Goal: Obtain resource: Obtain resource

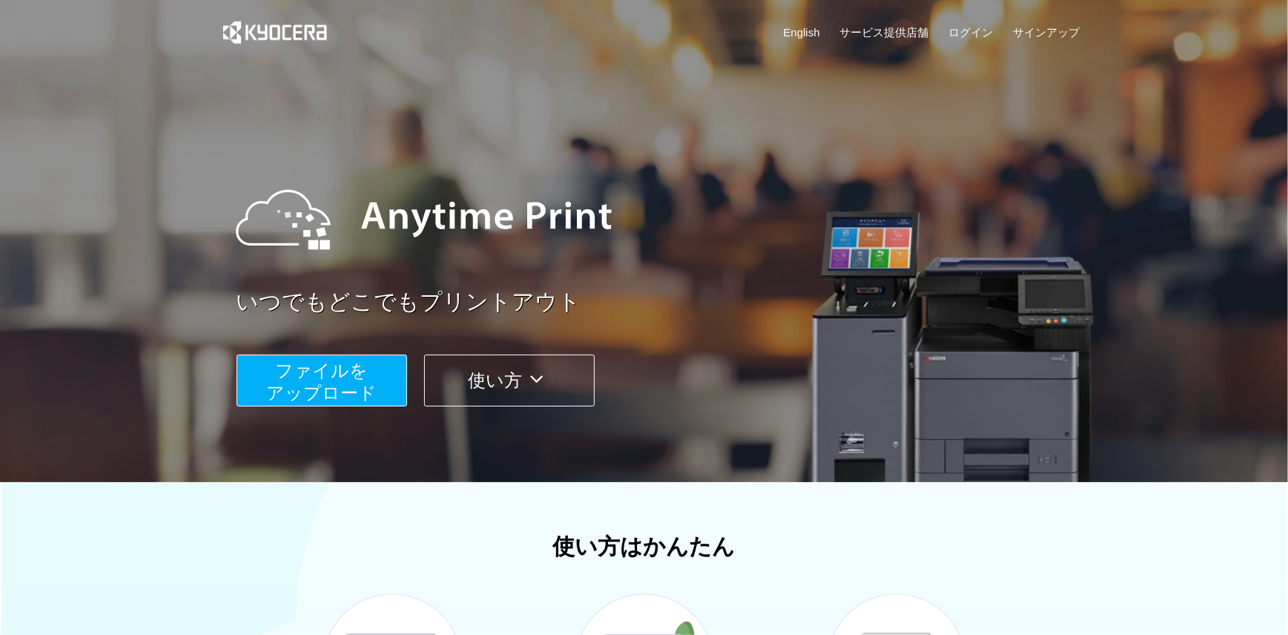
click at [322, 377] on span "ファイルを ​​アップロード" at bounding box center [321, 381] width 110 height 42
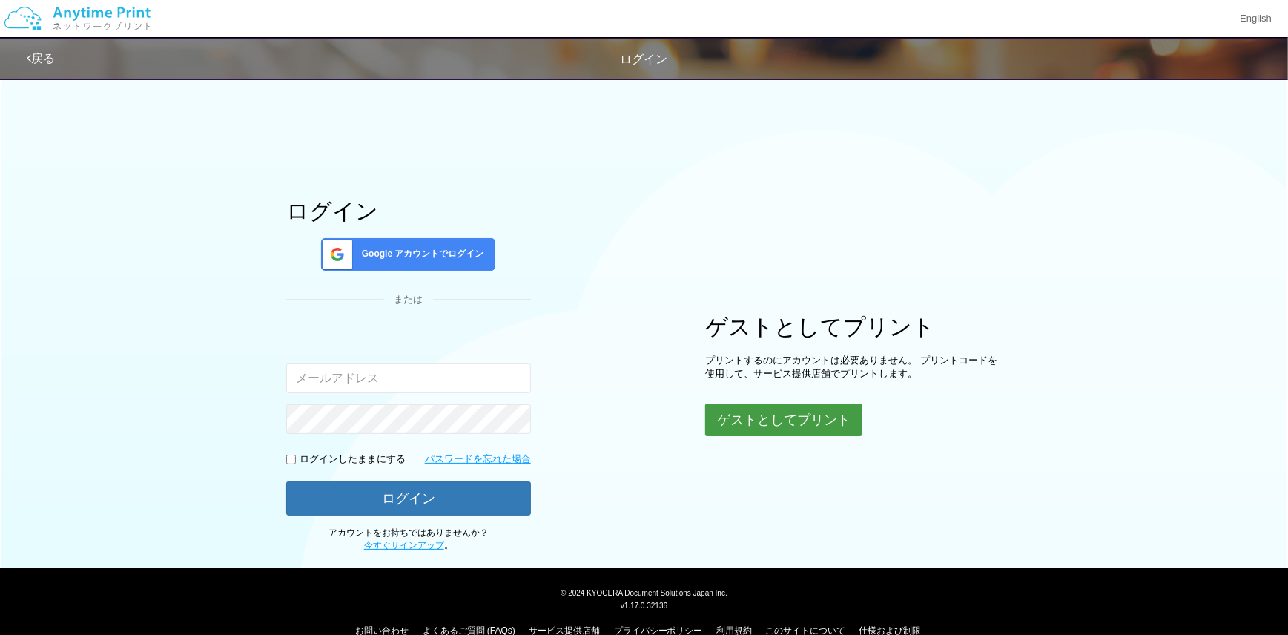
click at [745, 409] on button "ゲストとしてプリント" at bounding box center [783, 419] width 157 height 33
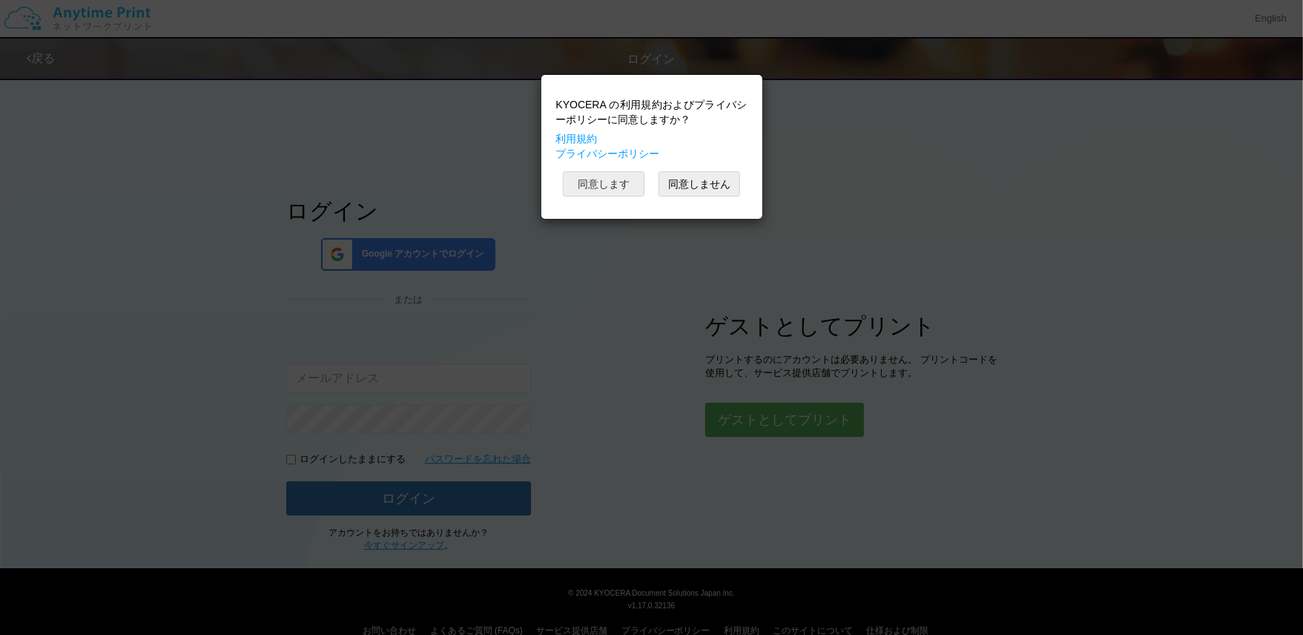
click at [605, 197] on button "同意します" at bounding box center [604, 183] width 82 height 25
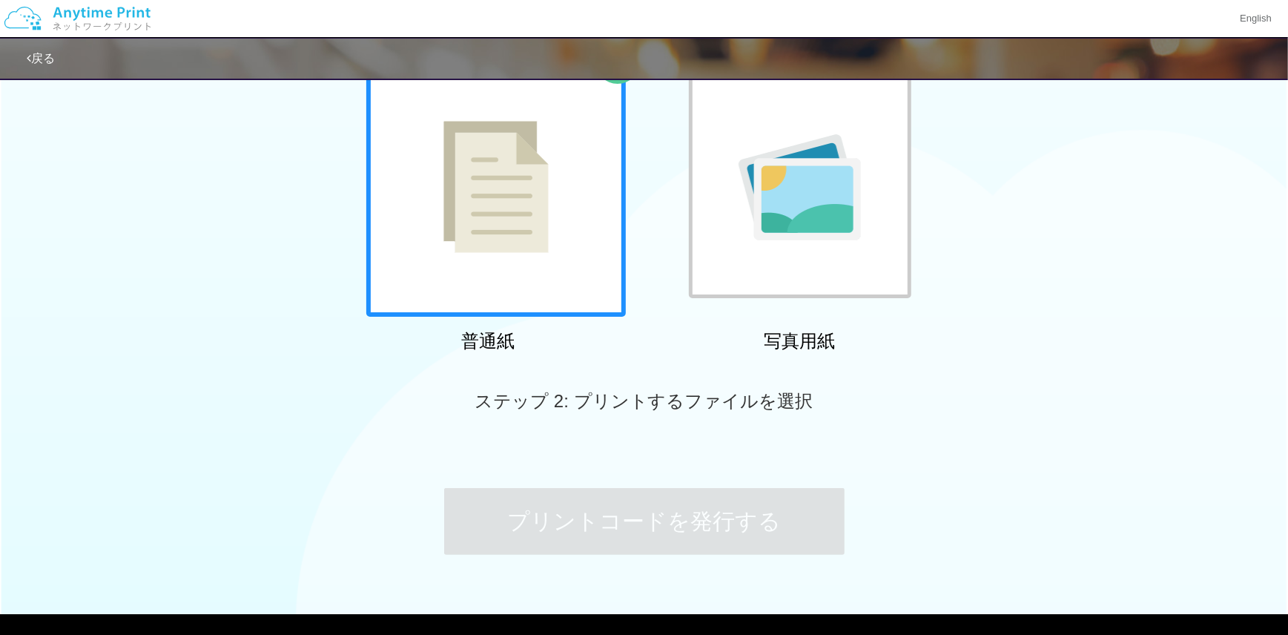
scroll to position [191, 0]
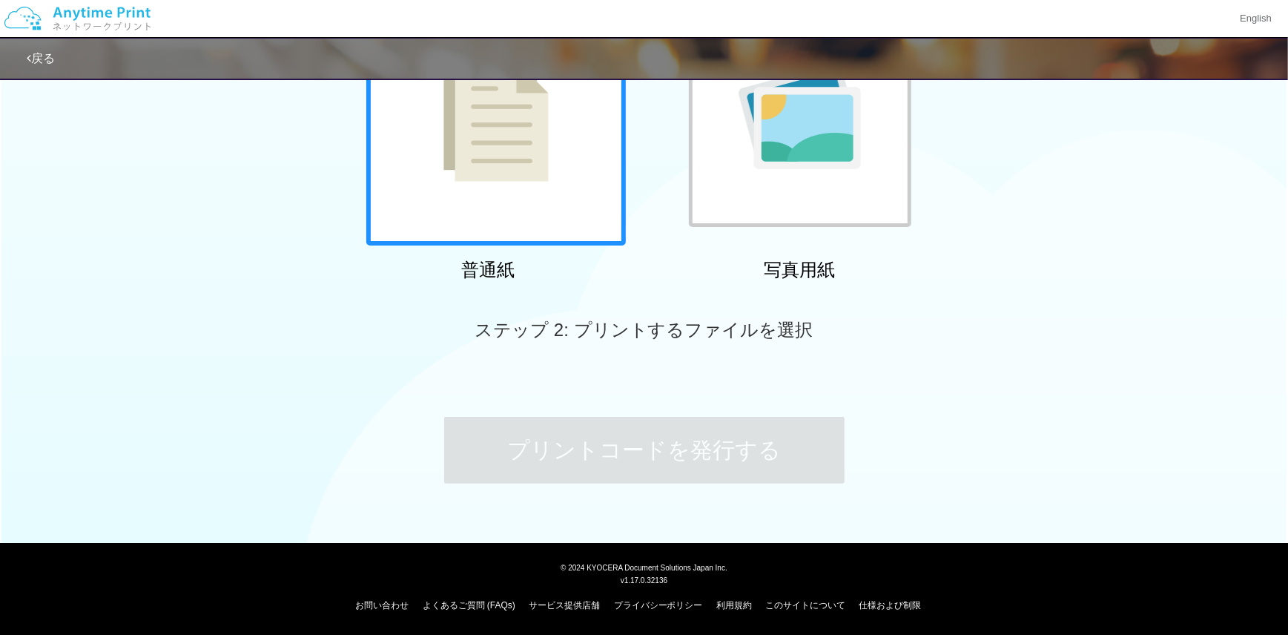
click at [478, 226] on div at bounding box center [496, 116] width 260 height 260
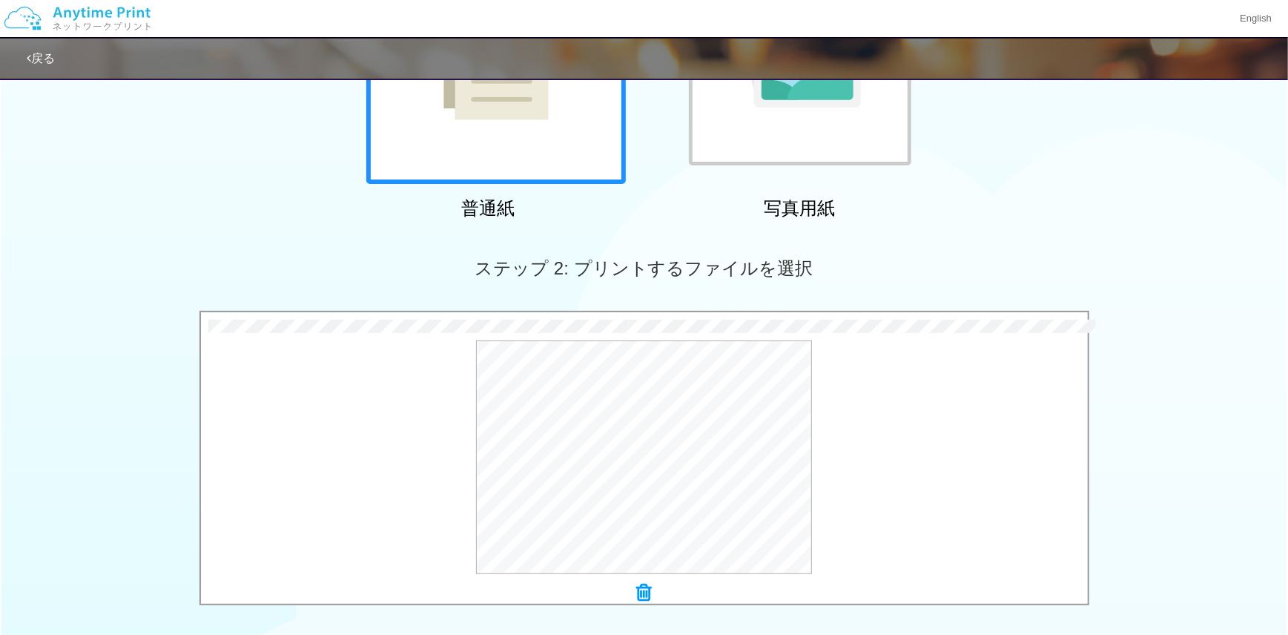
scroll to position [487, 0]
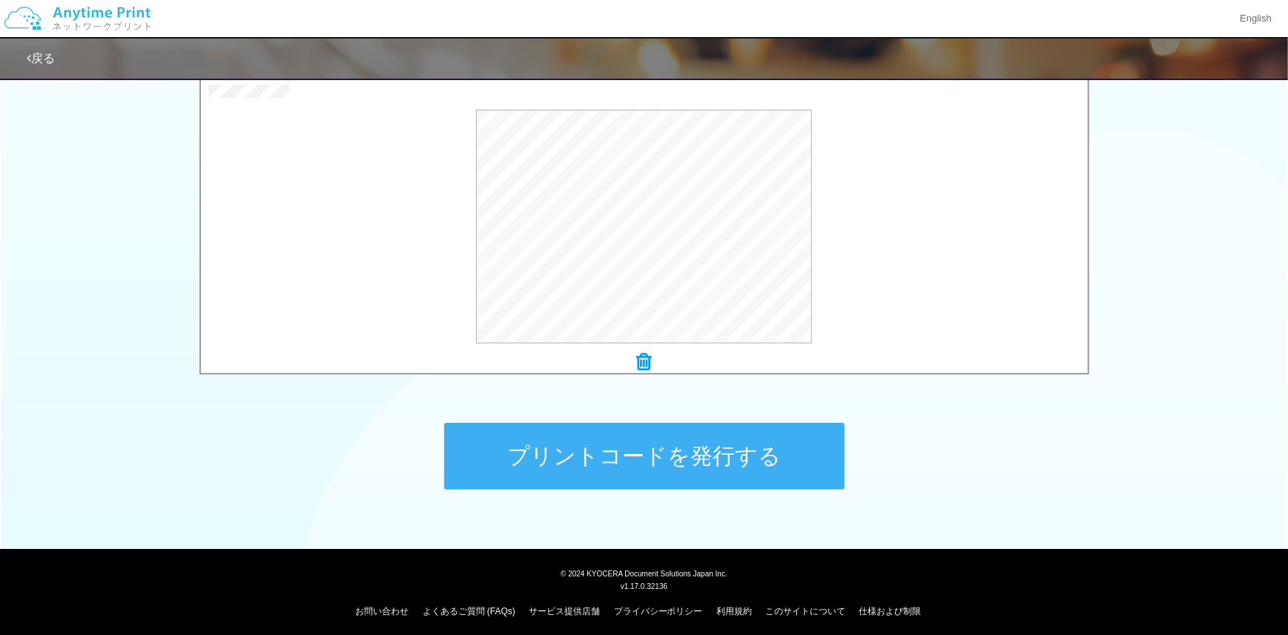
click at [656, 463] on button "プリントコードを発行する" at bounding box center [644, 456] width 400 height 67
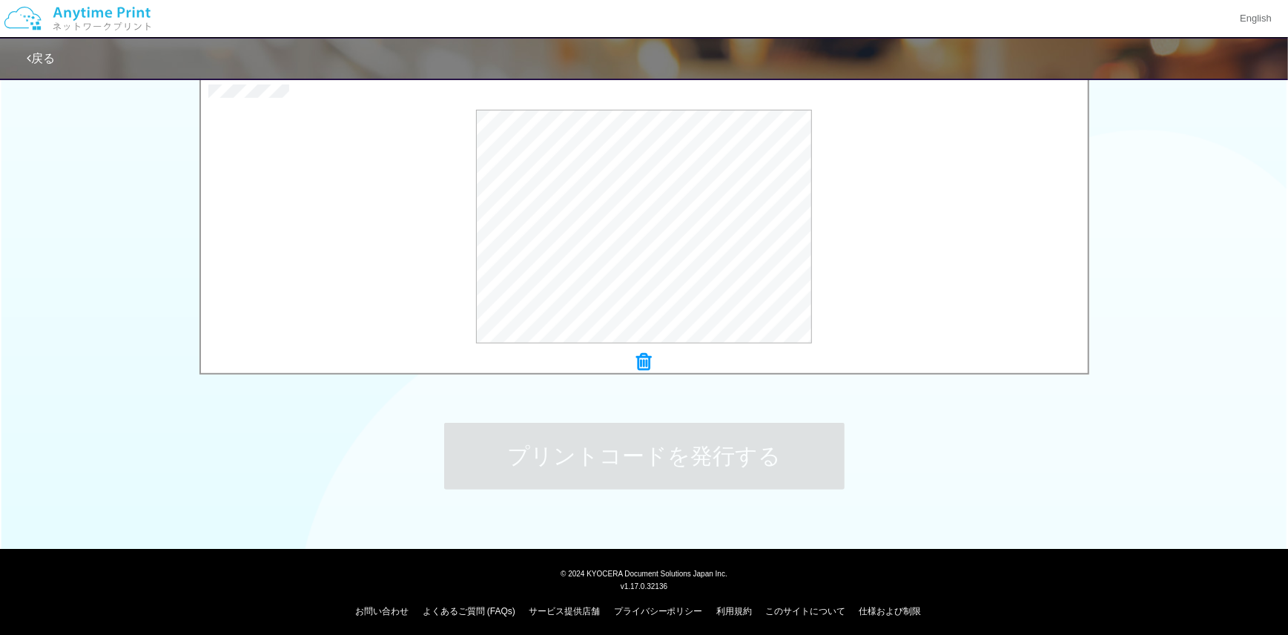
scroll to position [0, 0]
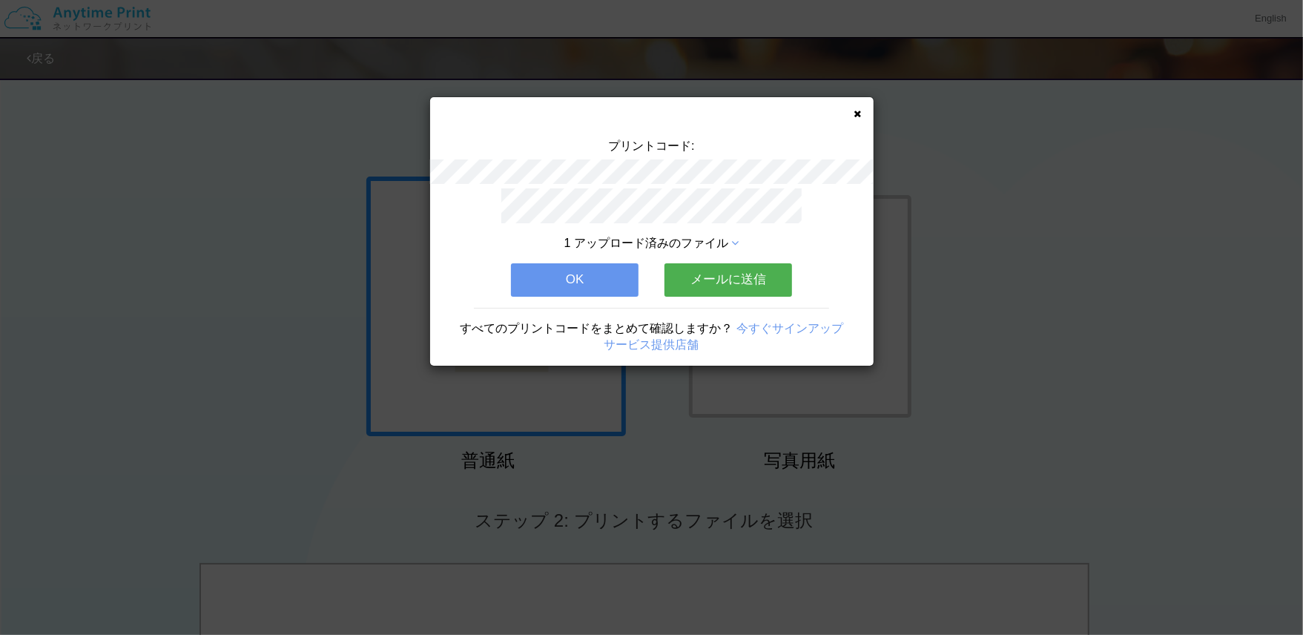
click at [863, 108] on div "プリントコード: 1 アップロード済みのファイル OK メールに送信 すべてのプリントコードをまとめて確認しますか？ 今すぐサインアップ サービス提供店舗" at bounding box center [651, 231] width 443 height 268
click at [856, 110] on icon at bounding box center [857, 114] width 7 height 10
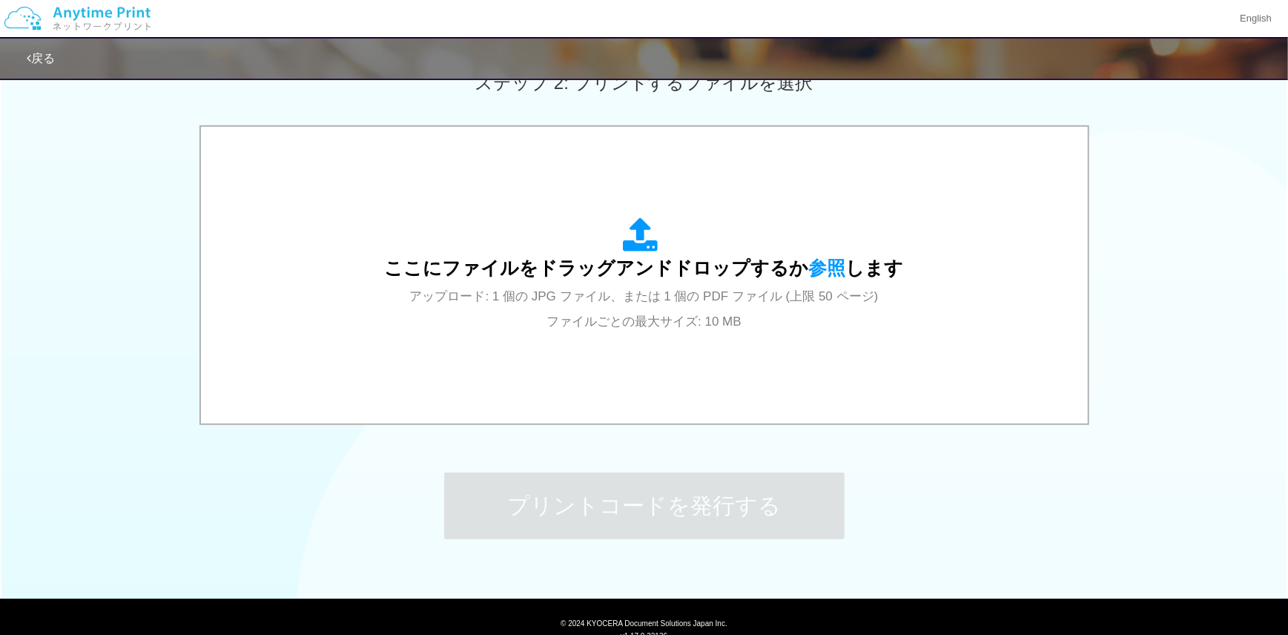
scroll to position [493, 0]
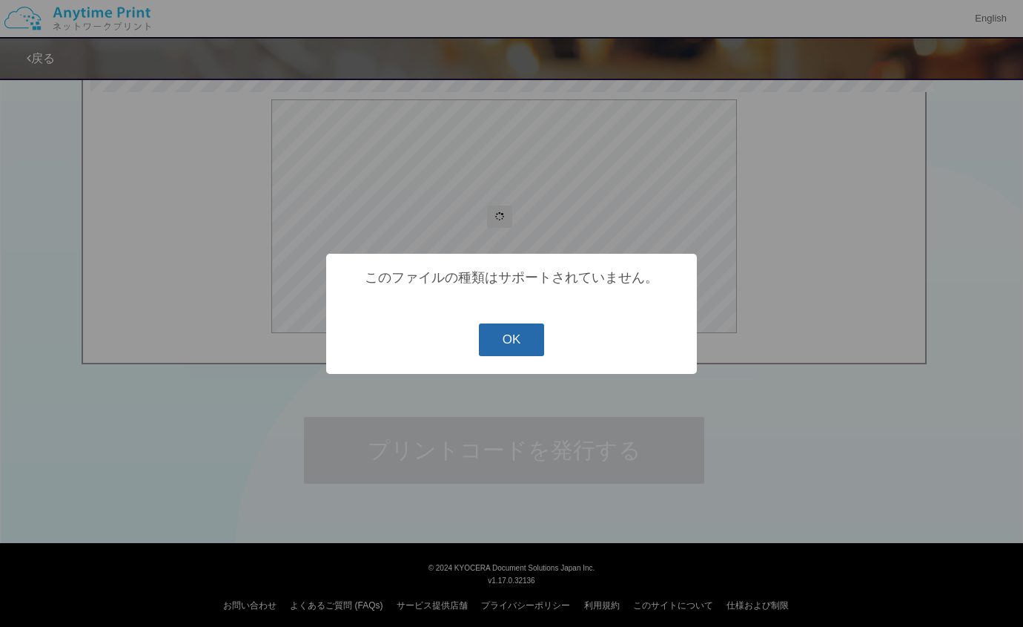
click at [500, 334] on button "OK" at bounding box center [512, 339] width 66 height 33
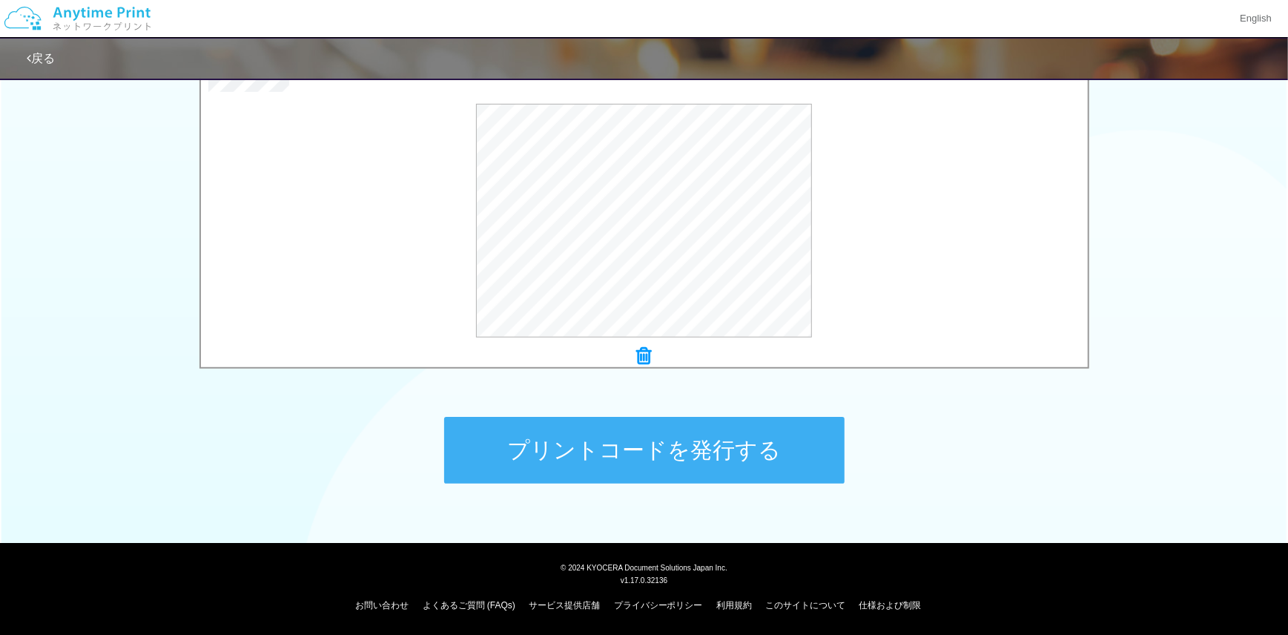
click at [688, 439] on button "プリントコードを発行する" at bounding box center [644, 450] width 400 height 67
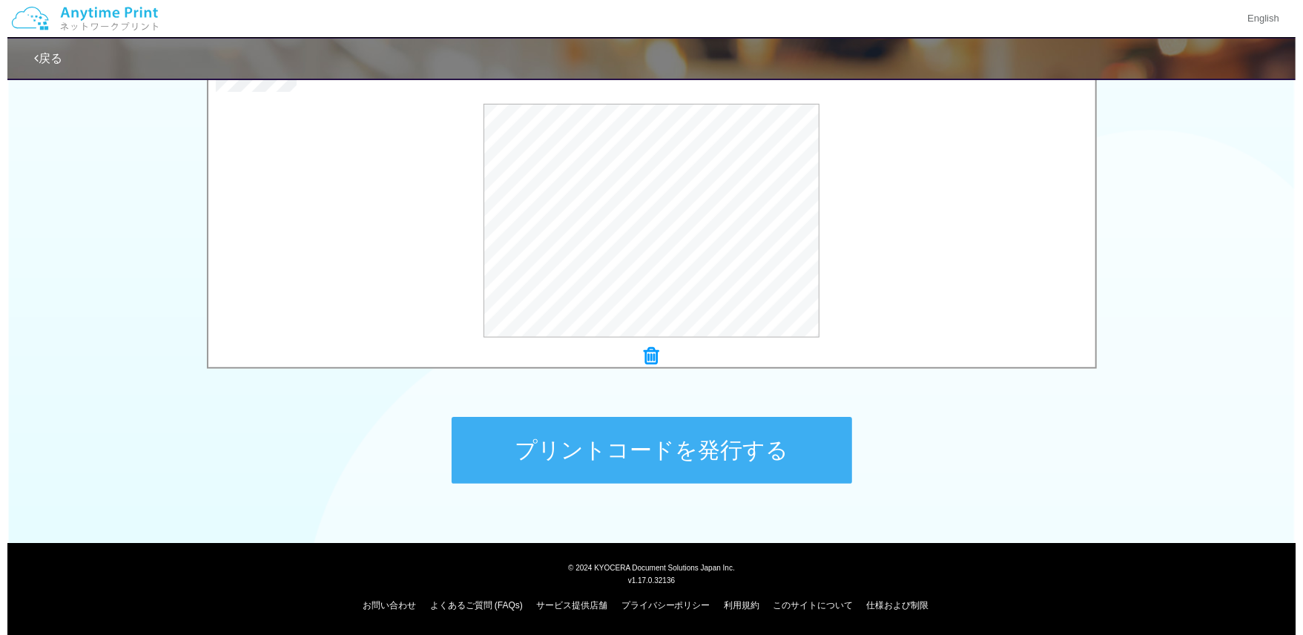
scroll to position [0, 0]
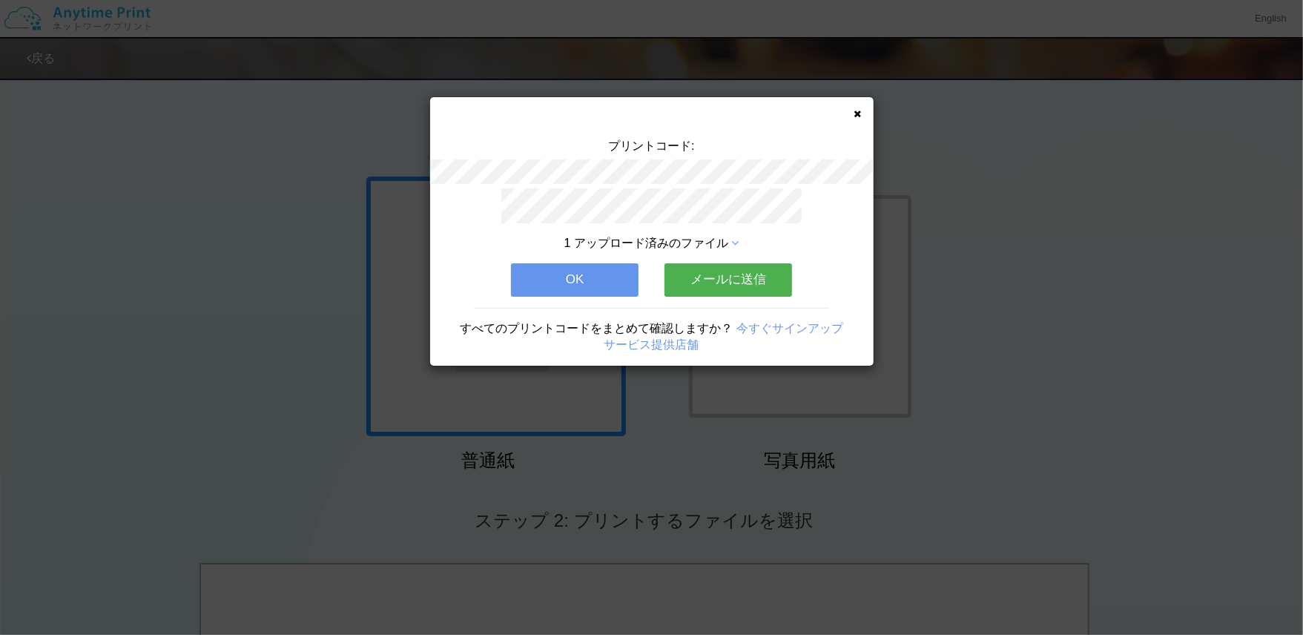
click at [859, 119] on div "プリントコード: 1 アップロード済みのファイル OK メールに送信 すべてのプリントコードをまとめて確認しますか？ 今すぐサインアップ サービス提供店舗" at bounding box center [651, 231] width 443 height 268
